Goal: Transaction & Acquisition: Purchase product/service

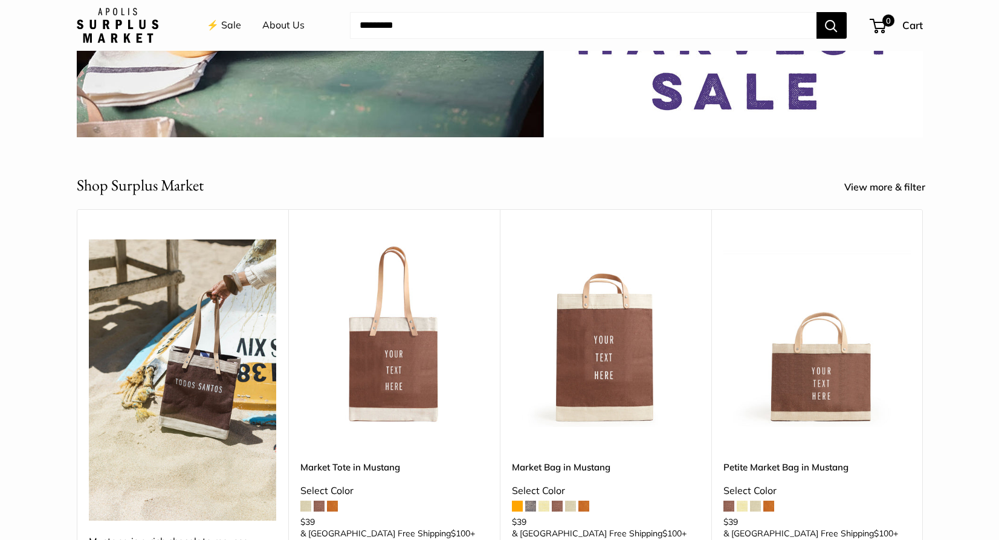
scroll to position [372, 0]
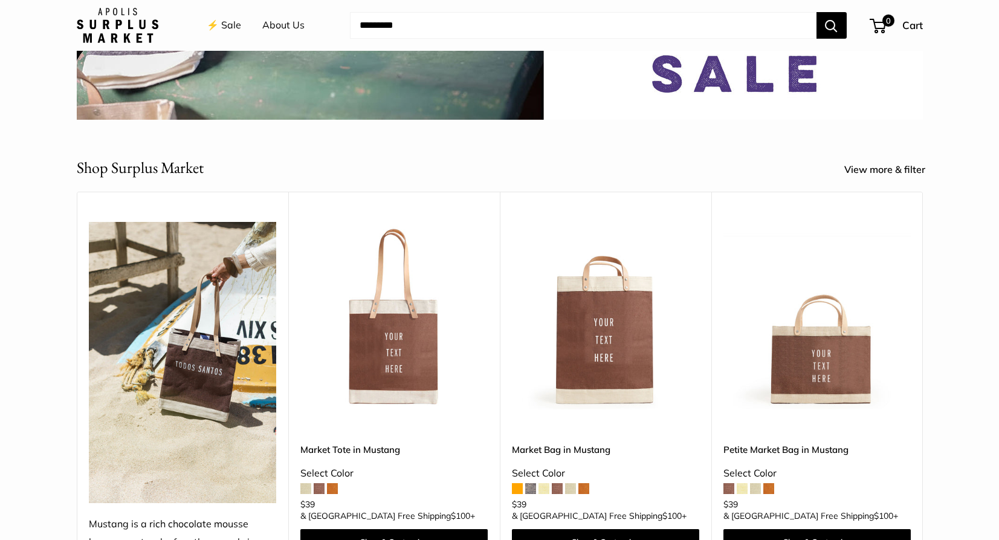
click at [0, 0] on img at bounding box center [0, 0] width 0 height 0
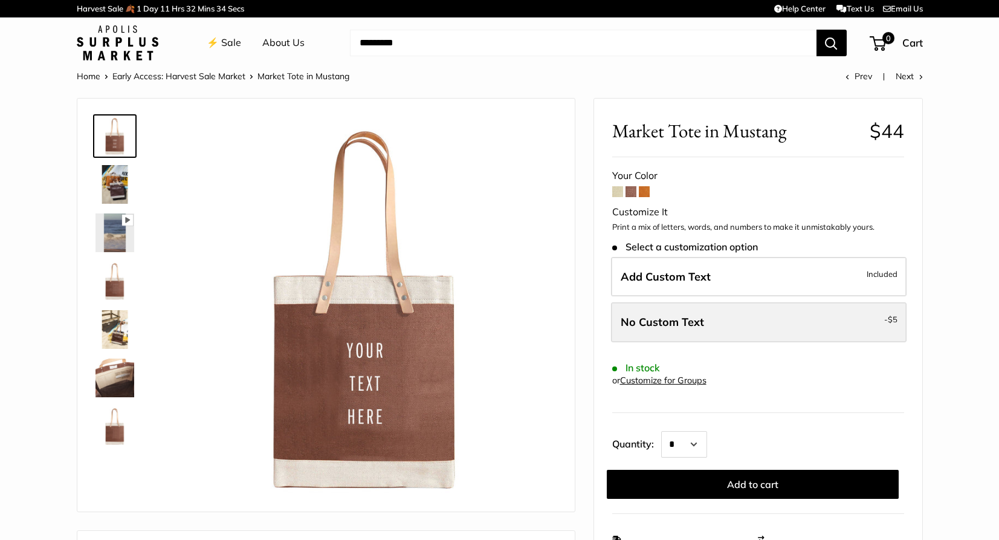
scroll to position [82, 0]
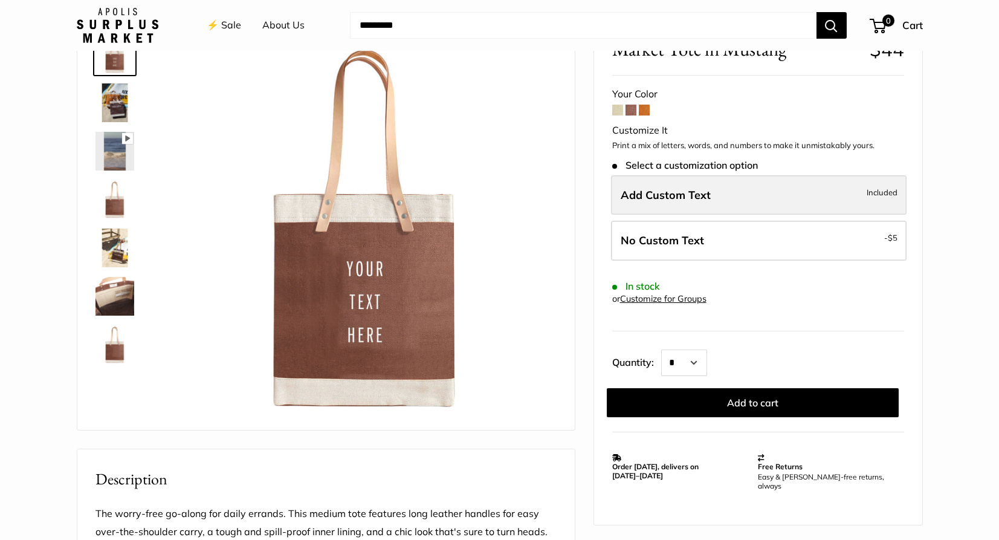
click at [661, 202] on label "Add Custom Text Included" at bounding box center [759, 195] width 296 height 40
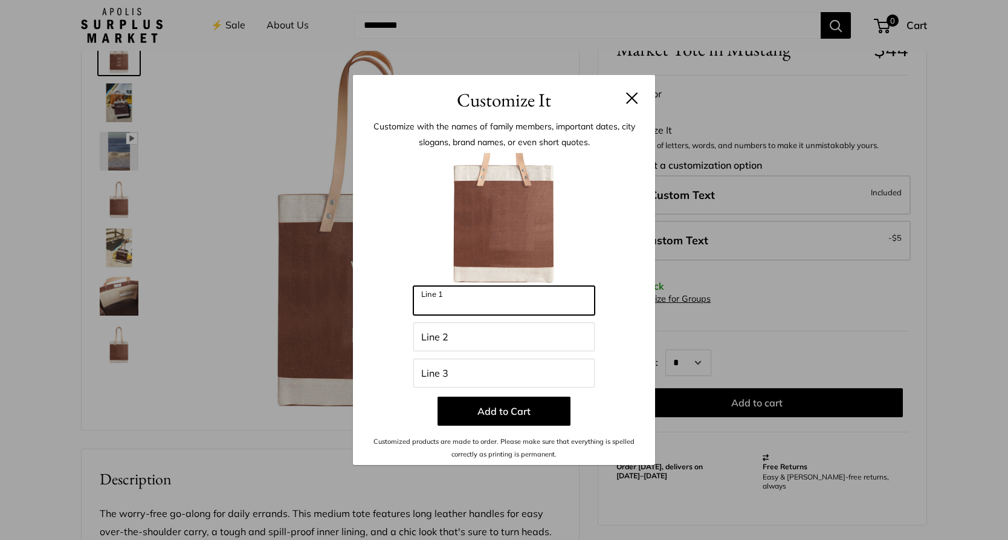
click at [537, 303] on input "Line 1" at bounding box center [503, 300] width 181 height 29
type input "**"
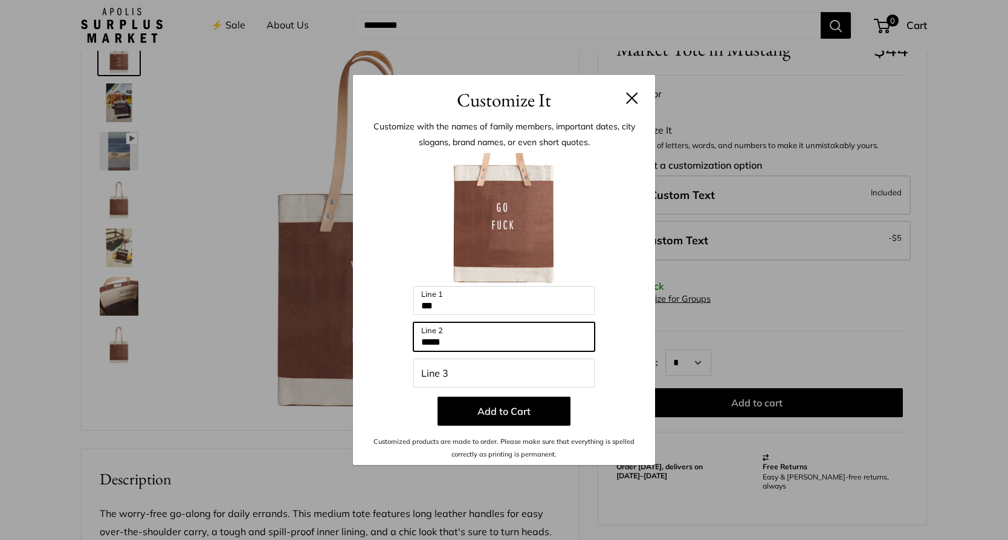
type input "****"
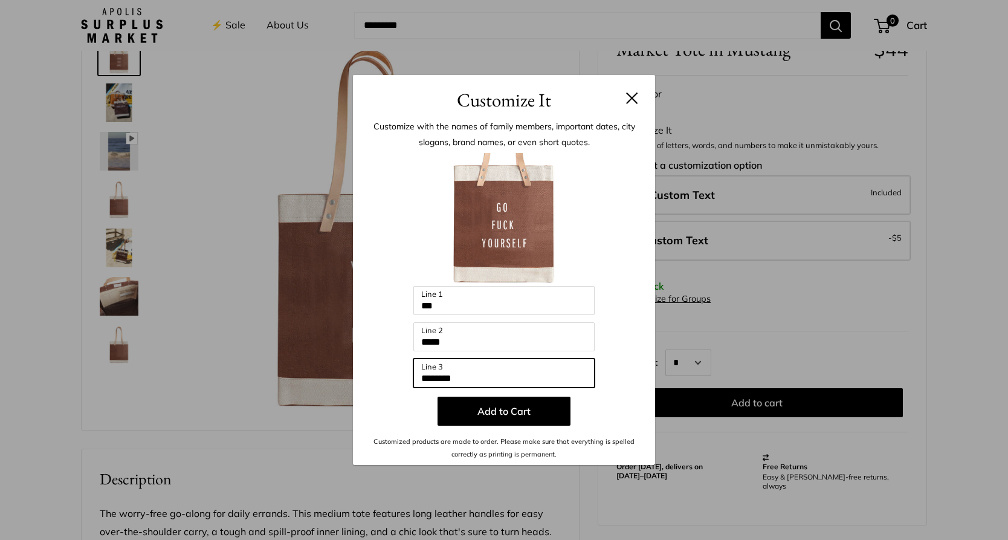
type input "********"
click at [413, 260] on div at bounding box center [504, 219] width 266 height 133
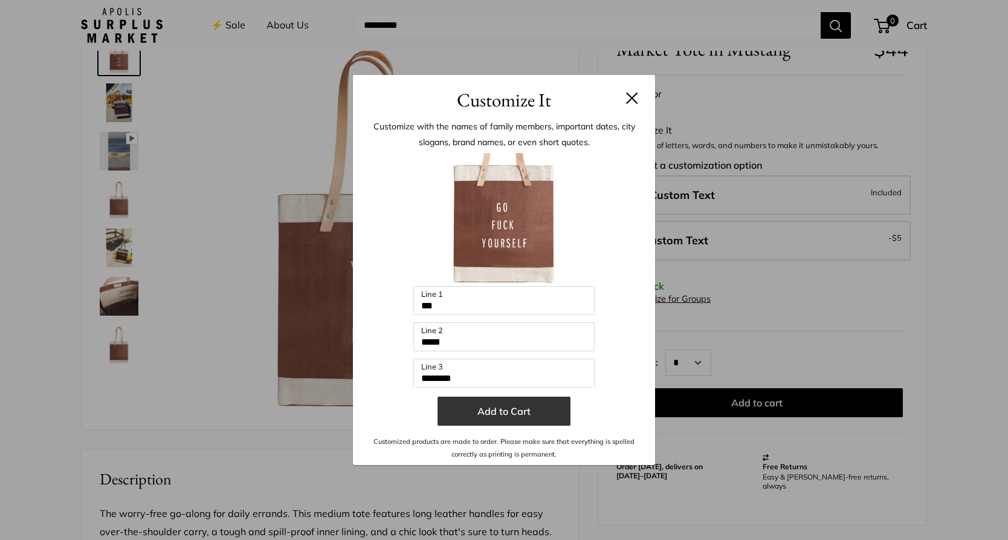
click at [485, 412] on button "Add to Cart" at bounding box center [504, 411] width 133 height 29
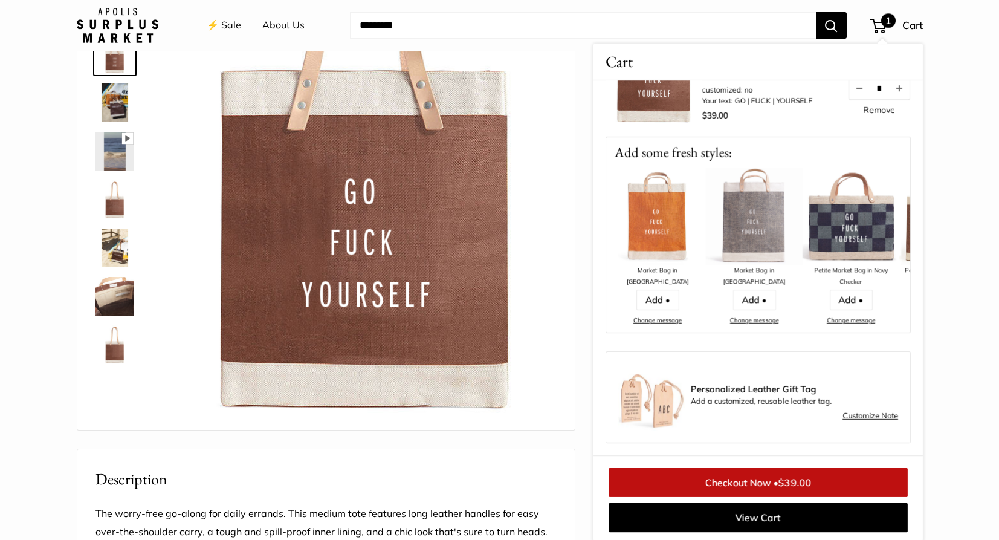
scroll to position [74, 0]
click at [745, 485] on link "Checkout Now • $39.00" at bounding box center [758, 482] width 299 height 29
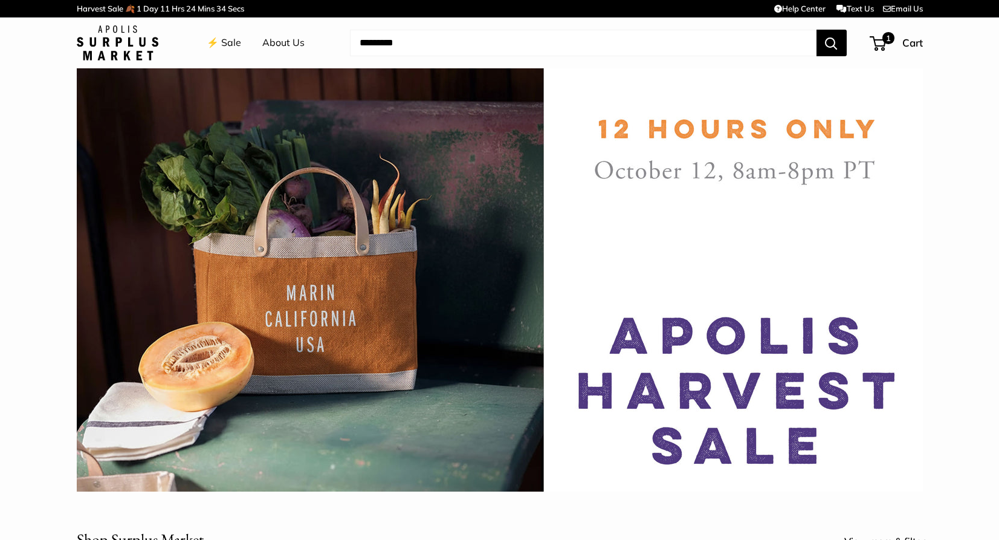
click at [236, 45] on link "⚡️ Sale" at bounding box center [224, 43] width 34 height 18
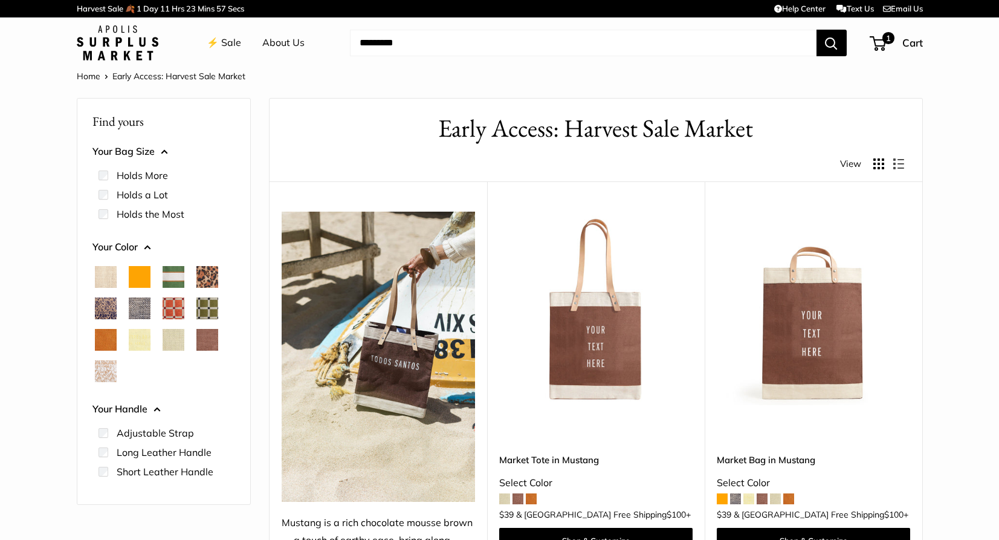
click at [0, 0] on img at bounding box center [0, 0] width 0 height 0
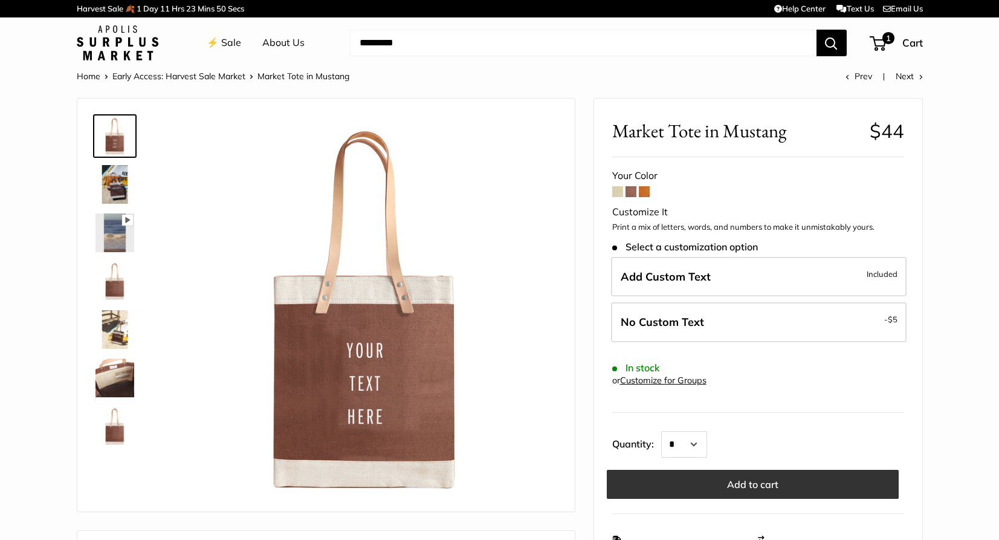
click at [750, 483] on button "Add to cart" at bounding box center [753, 484] width 292 height 29
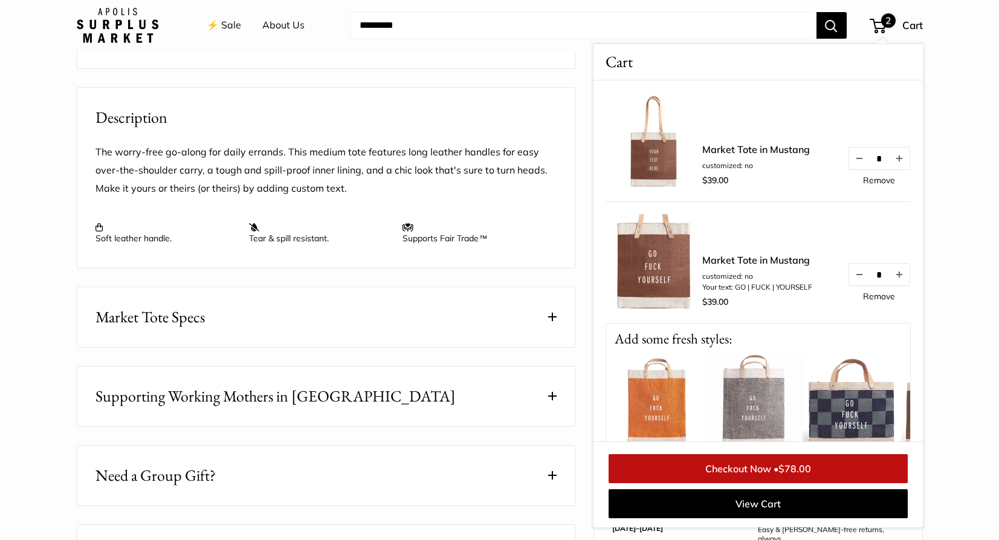
scroll to position [236, 0]
